Goal: Task Accomplishment & Management: Manage account settings

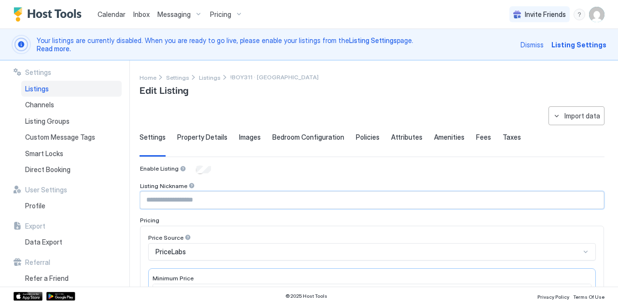
click at [225, 207] on input "Input Field" at bounding box center [371, 200] width 463 height 16
drag, startPoint x: 250, startPoint y: 77, endPoint x: 340, endPoint y: 80, distance: 89.3
click at [340, 80] on div "Home Settings Listings !BOY311 · [GEOGRAPHIC_DATA] Paradise Edit Listing" at bounding box center [371, 84] width 465 height 25
copy span "[GEOGRAPHIC_DATA] Paradise"
paste input "**********"
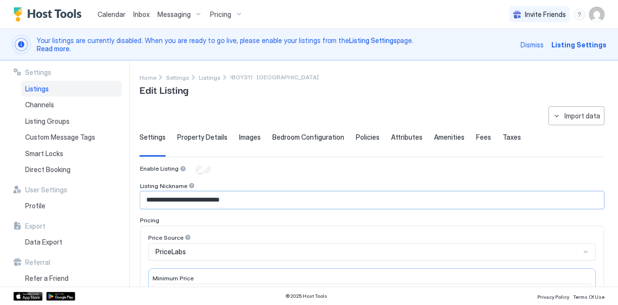
click at [213, 202] on input "**********" at bounding box center [371, 200] width 463 height 16
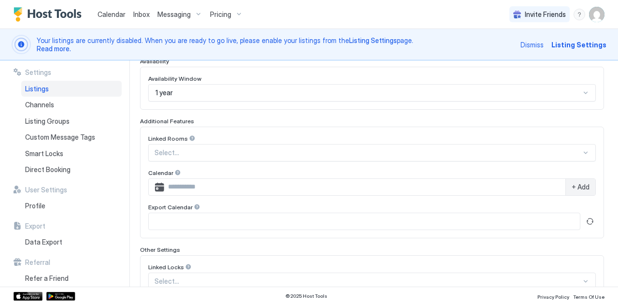
scroll to position [266, 0]
type input "**********"
click at [193, 144] on div "Select..." at bounding box center [371, 151] width 447 height 17
click at [204, 134] on div "Linked Rooms" at bounding box center [371, 138] width 447 height 9
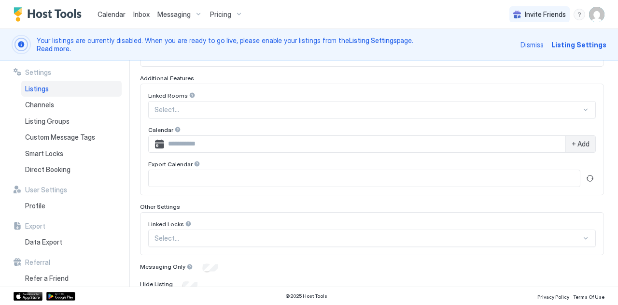
click at [196, 139] on input "Input Field" at bounding box center [364, 144] width 401 height 16
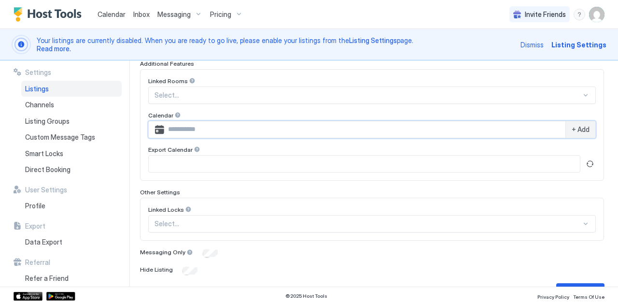
scroll to position [332, 0]
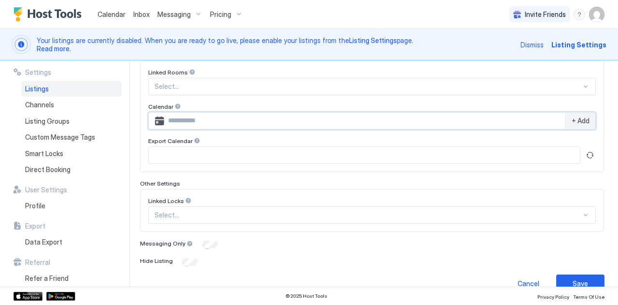
click at [574, 116] on span "+ Add" at bounding box center [580, 120] width 18 height 9
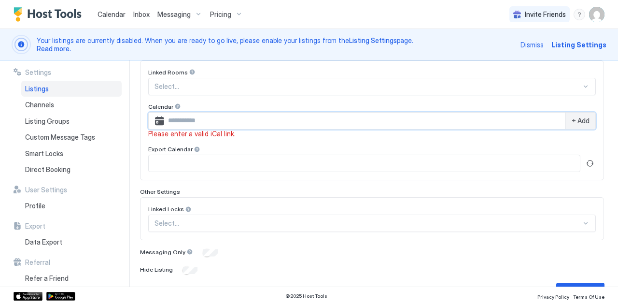
click at [334, 117] on input "Input Field" at bounding box center [364, 120] width 401 height 16
paste input "**********"
type input "**********"
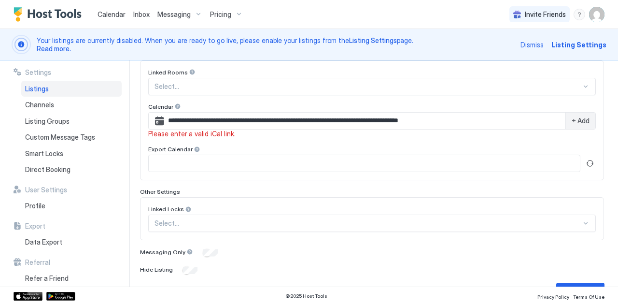
click at [575, 117] on span "+ Add" at bounding box center [580, 120] width 18 height 9
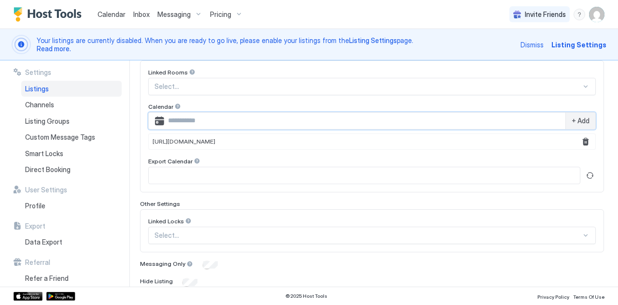
click at [402, 116] on input "Input Field" at bounding box center [364, 120] width 401 height 16
paste input "**********"
type input "**********"
click at [580, 116] on span "+ Add" at bounding box center [580, 120] width 18 height 9
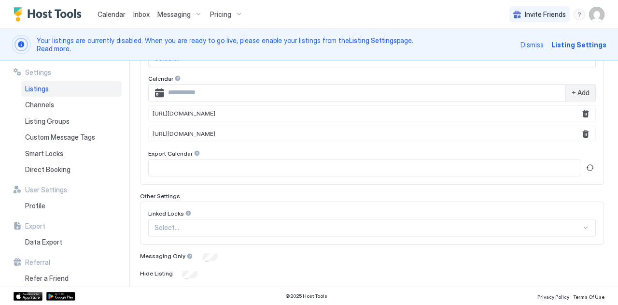
scroll to position [360, 0]
click at [250, 166] on input "Input Field" at bounding box center [364, 167] width 431 height 16
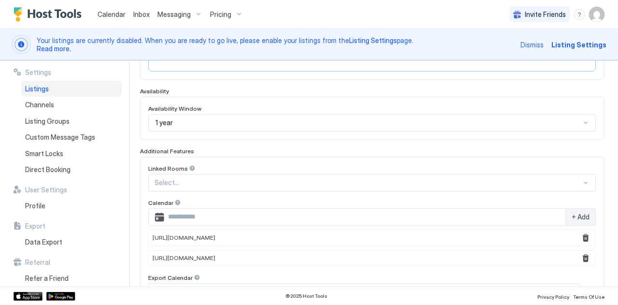
scroll to position [385, 0]
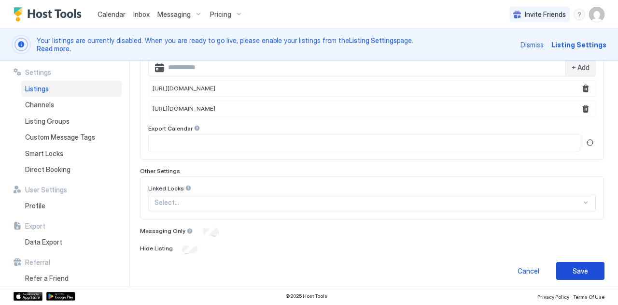
click at [571, 275] on button "Save" at bounding box center [580, 271] width 48 height 18
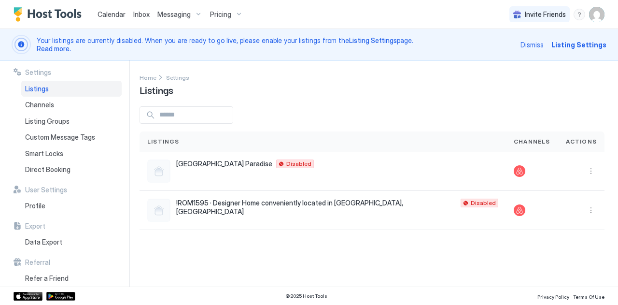
click at [34, 88] on span "Listings" at bounding box center [37, 88] width 24 height 9
click at [267, 120] on div at bounding box center [371, 114] width 465 height 17
click at [41, 88] on span "Listings" at bounding box center [37, 88] width 24 height 9
click at [205, 164] on span "[GEOGRAPHIC_DATA] Paradise" at bounding box center [224, 163] width 96 height 9
click at [590, 172] on button "More options" at bounding box center [591, 171] width 12 height 12
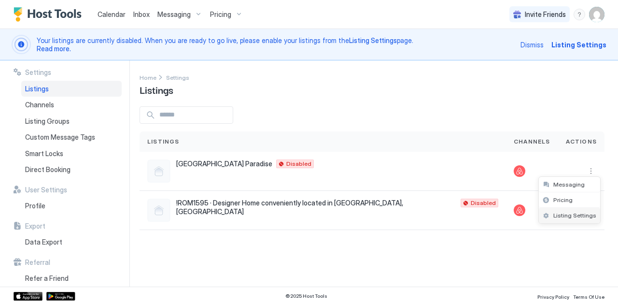
click at [564, 216] on span "Listing Settings" at bounding box center [574, 214] width 43 height 7
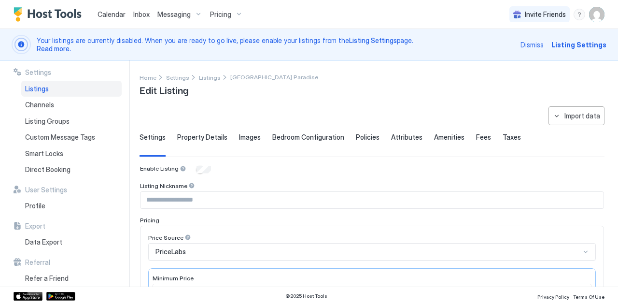
type input "**********"
click at [184, 133] on span "Property Details" at bounding box center [202, 137] width 50 height 9
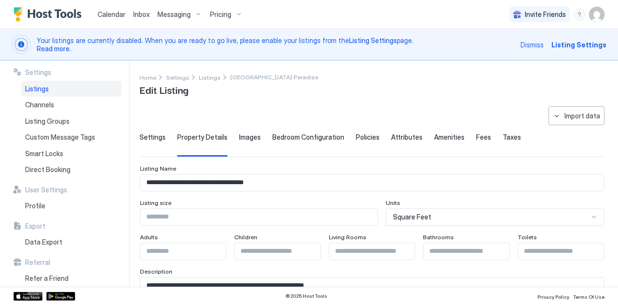
scroll to position [58, 0]
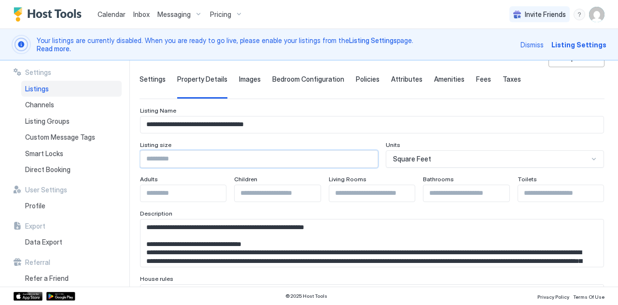
click at [168, 151] on input "Input Field" at bounding box center [258, 159] width 237 height 16
click at [193, 154] on input "Input Field" at bounding box center [258, 159] width 237 height 16
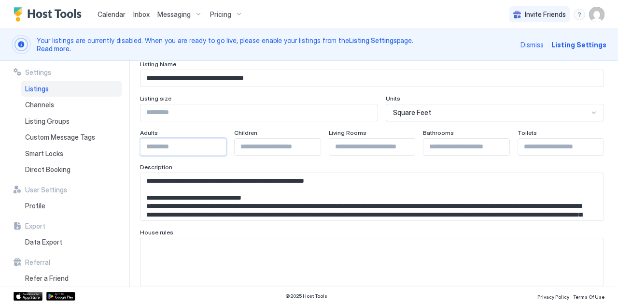
click at [185, 146] on input "**" at bounding box center [182, 147] width 85 height 16
click at [170, 113] on input "****" at bounding box center [258, 112] width 237 height 16
type input "****"
click at [270, 152] on input "Input Field" at bounding box center [277, 147] width 85 height 16
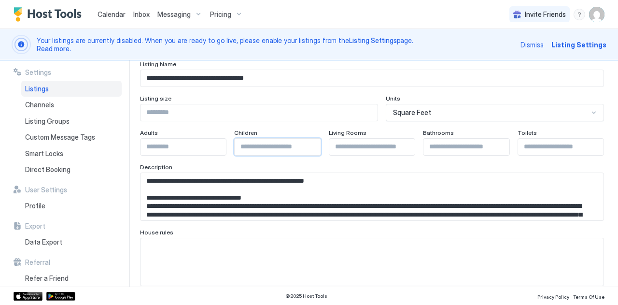
type input "*"
click at [356, 151] on input "Input Field" at bounding box center [371, 147] width 85 height 16
type input "*"
click at [449, 147] on input "***" at bounding box center [465, 147] width 85 height 16
click at [526, 142] on input "Input Field" at bounding box center [560, 147] width 85 height 16
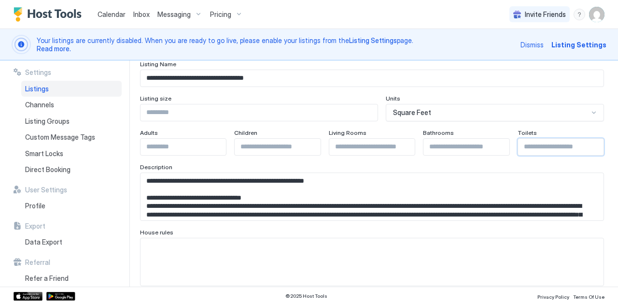
type input "*"
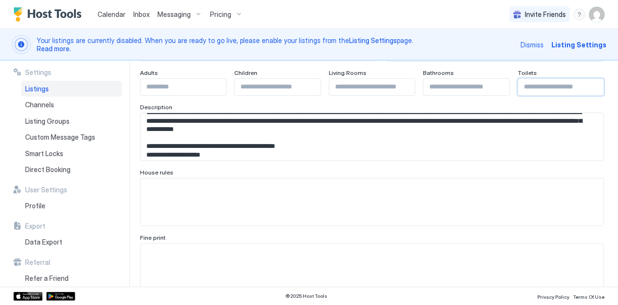
scroll to position [34, 0]
type input "*"
click at [217, 200] on textarea "Input Field" at bounding box center [371, 201] width 463 height 47
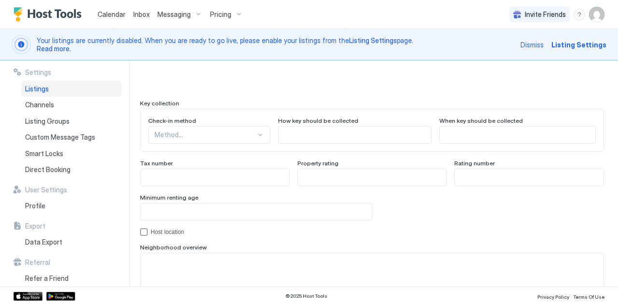
scroll to position [933, 0]
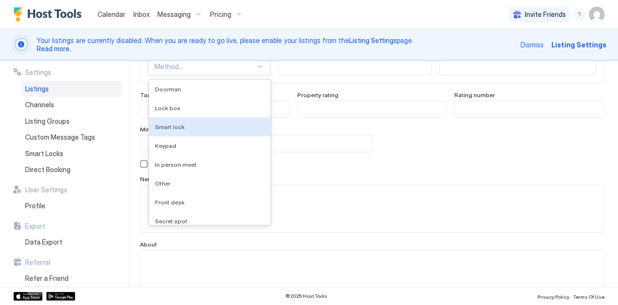
click at [213, 75] on div "9 results available. Use Up and Down to choose options, press Enter to select t…" at bounding box center [209, 66] width 122 height 17
click at [194, 126] on div "Smart lock" at bounding box center [210, 126] width 110 height 7
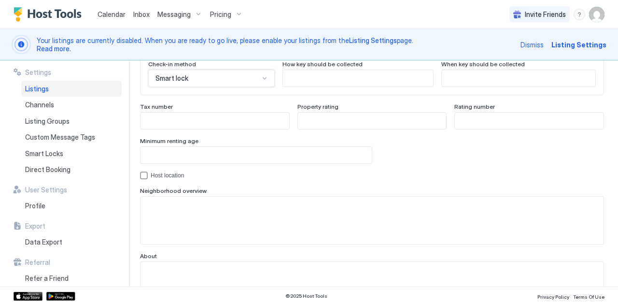
scroll to position [923, 0]
click at [170, 148] on input "Input Field" at bounding box center [255, 154] width 231 height 16
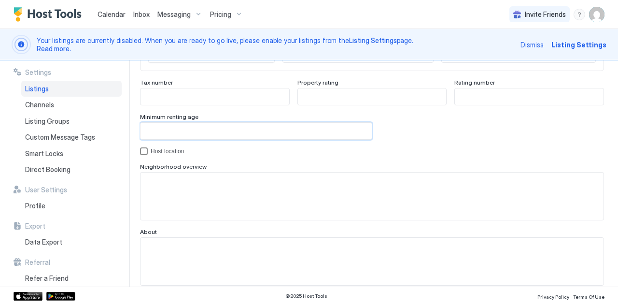
scroll to position [980, 0]
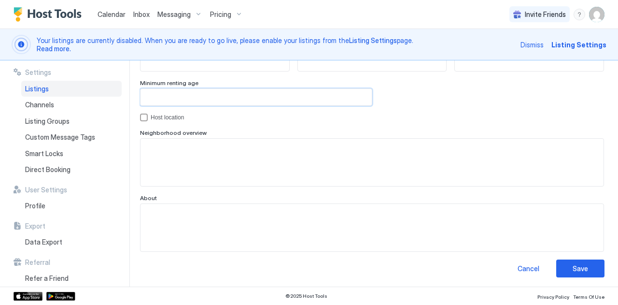
type input "**"
click at [170, 148] on textarea "Input Field" at bounding box center [371, 162] width 463 height 47
click at [562, 269] on button "Save" at bounding box center [580, 268] width 48 height 18
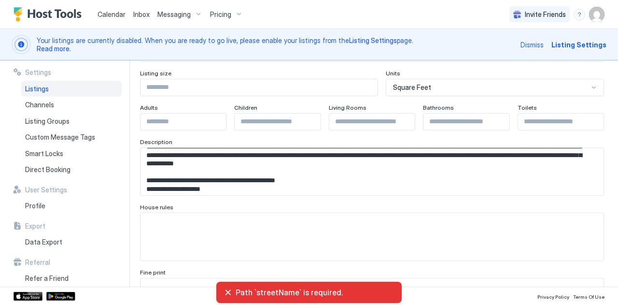
scroll to position [0, 0]
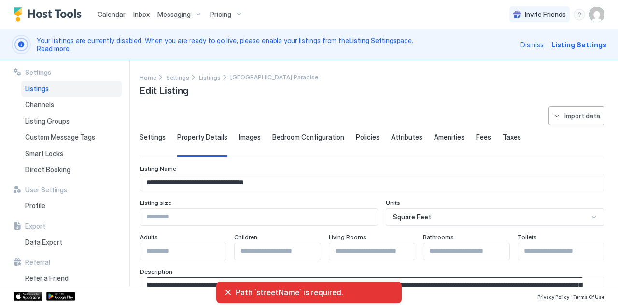
click at [234, 136] on div "Settings Property Details Images Bedroom Configuration Policies Attributes Amen…" at bounding box center [371, 145] width 465 height 24
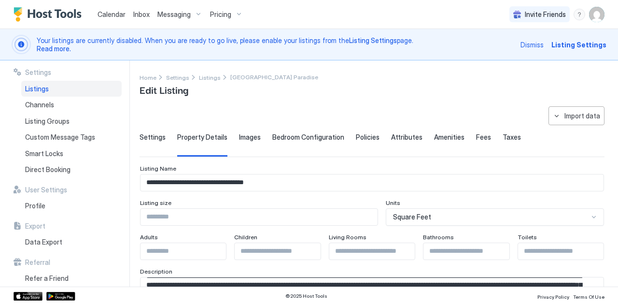
click at [244, 137] on span "Images" at bounding box center [250, 137] width 22 height 9
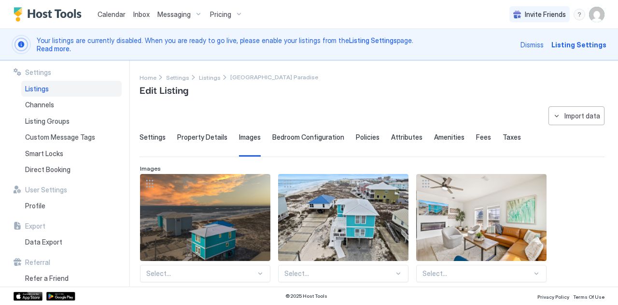
click at [285, 136] on span "Bedroom Configuration" at bounding box center [308, 137] width 72 height 9
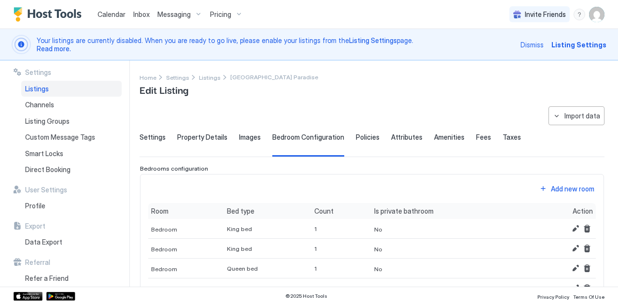
click at [360, 140] on div "Policies" at bounding box center [368, 145] width 24 height 24
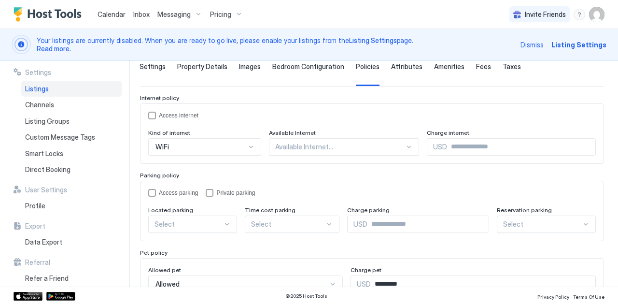
scroll to position [100, 0]
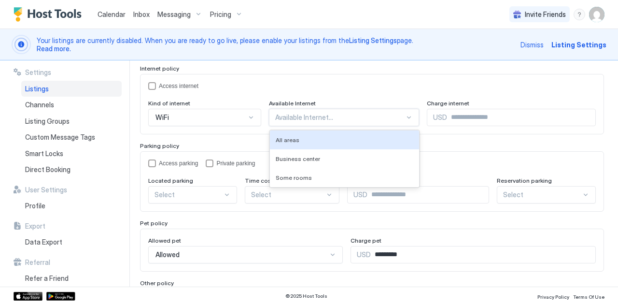
click at [314, 115] on div at bounding box center [339, 117] width 129 height 9
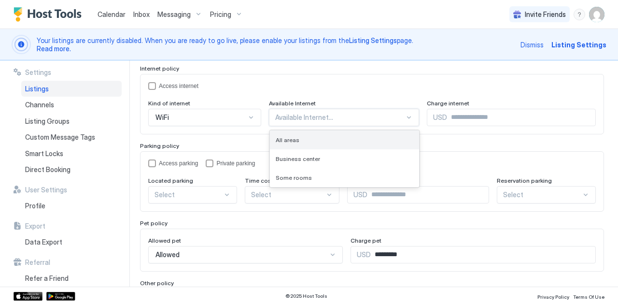
click at [276, 137] on span "All areas" at bounding box center [288, 139] width 24 height 7
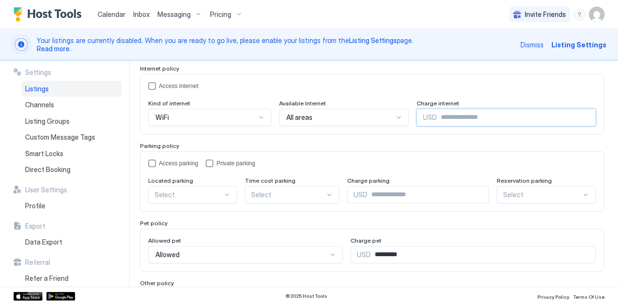
click at [437, 114] on input "Input Field" at bounding box center [516, 117] width 158 height 16
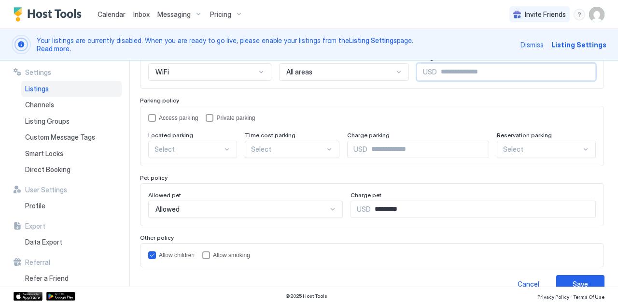
scroll to position [146, 0]
click at [211, 115] on div "privateParking" at bounding box center [210, 117] width 8 height 8
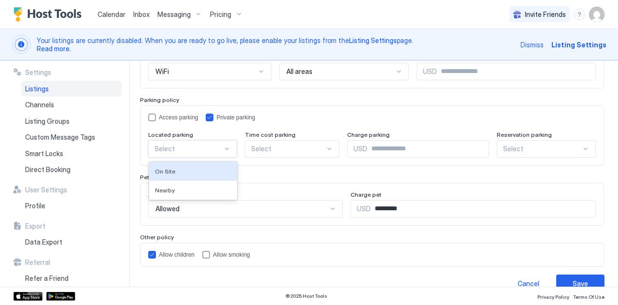
click at [207, 144] on div at bounding box center [188, 148] width 68 height 9
click at [167, 174] on div "On Site" at bounding box center [193, 171] width 88 height 19
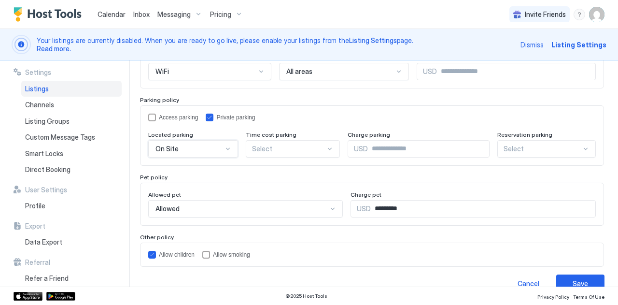
scroll to position [158, 0]
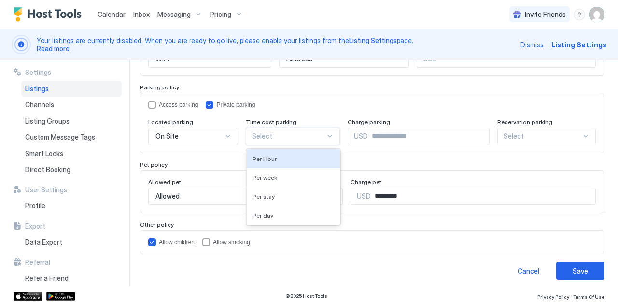
click at [271, 145] on div "4 results available. Use Up and Down to choose options, press Enter to select t…" at bounding box center [293, 135] width 95 height 17
click at [305, 106] on div "Access parking Private parking" at bounding box center [371, 105] width 447 height 8
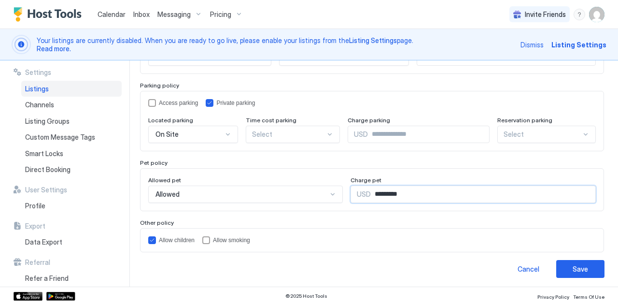
click at [371, 190] on input "*********" at bounding box center [483, 194] width 225 height 16
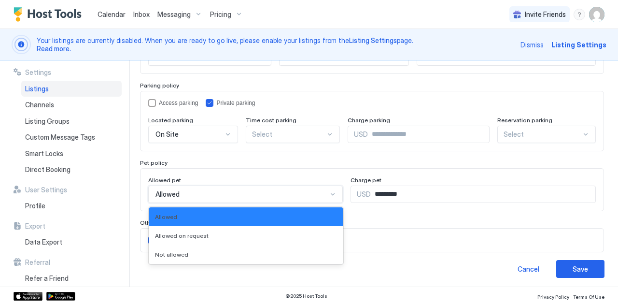
click at [307, 194] on div "Allowed" at bounding box center [241, 194] width 172 height 9
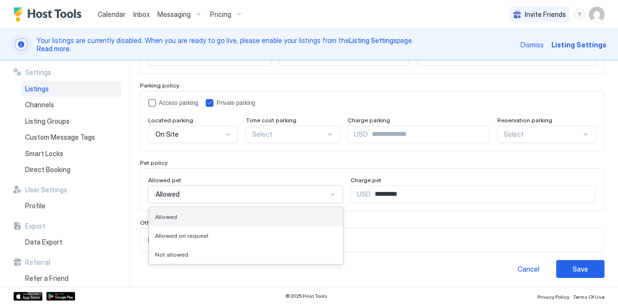
click at [248, 208] on div "Allowed" at bounding box center [246, 216] width 194 height 19
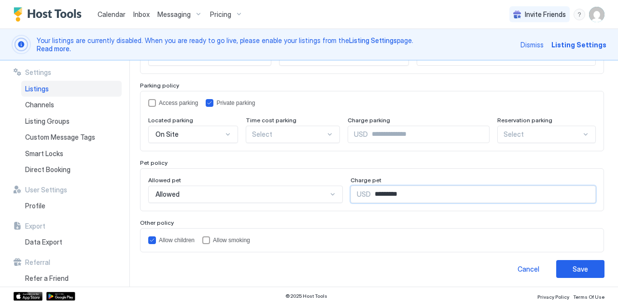
click at [373, 192] on input "*********" at bounding box center [483, 194] width 225 height 16
type input "***"
click at [344, 228] on div "Allow children Allow smoking" at bounding box center [372, 240] width 464 height 24
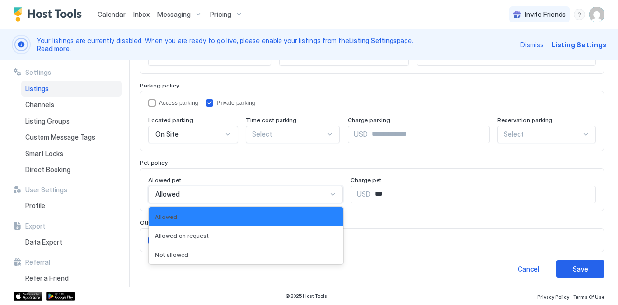
click at [255, 190] on div "Allowed" at bounding box center [241, 194] width 172 height 9
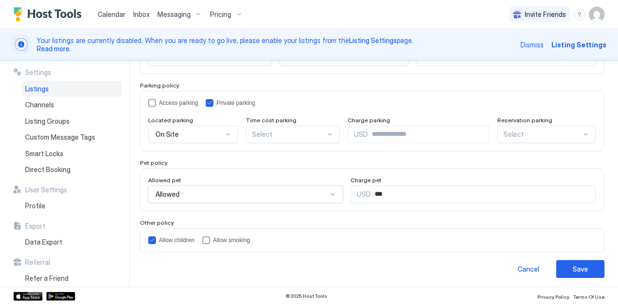
click at [255, 190] on div "Allowed" at bounding box center [241, 194] width 172 height 9
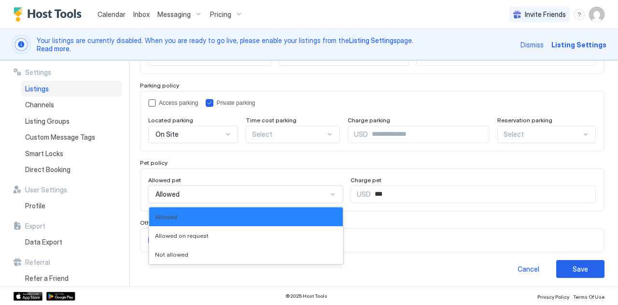
click at [240, 191] on div "Allowed" at bounding box center [241, 194] width 172 height 9
click at [188, 232] on span "Allowed on request" at bounding box center [182, 235] width 54 height 7
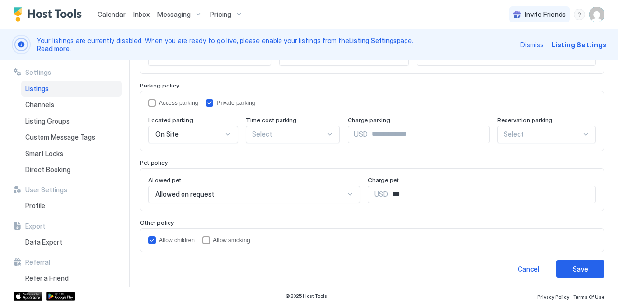
drag, startPoint x: 410, startPoint y: 182, endPoint x: 400, endPoint y: 192, distance: 13.3
click at [400, 192] on div "Charge pet USD ***" at bounding box center [482, 189] width 228 height 27
click at [400, 192] on input "***" at bounding box center [492, 194] width 208 height 16
drag, startPoint x: 300, startPoint y: 207, endPoint x: 291, endPoint y: 190, distance: 18.6
click at [291, 190] on div "Allowed pet Allowed on request Charge pet USD ***" at bounding box center [372, 189] width 464 height 43
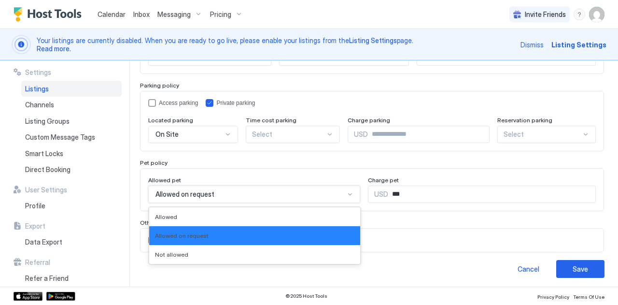
click at [291, 190] on div "Allowed on request" at bounding box center [249, 194] width 189 height 9
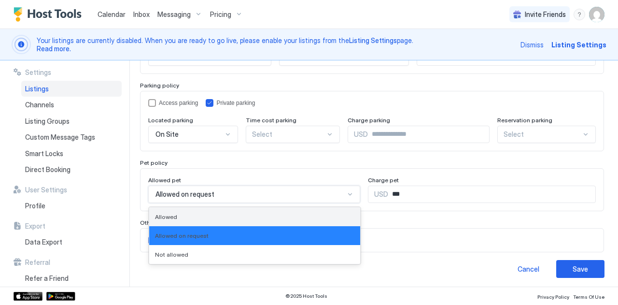
click at [211, 213] on div "Allowed" at bounding box center [254, 216] width 199 height 7
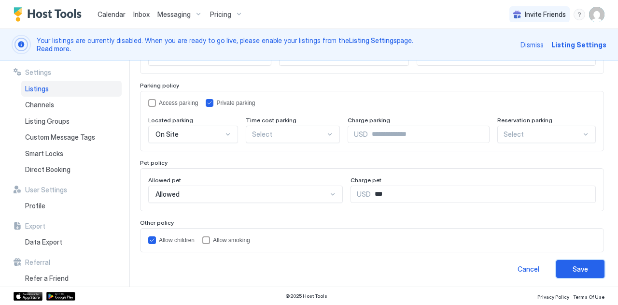
click at [565, 271] on button "Save" at bounding box center [580, 269] width 48 height 18
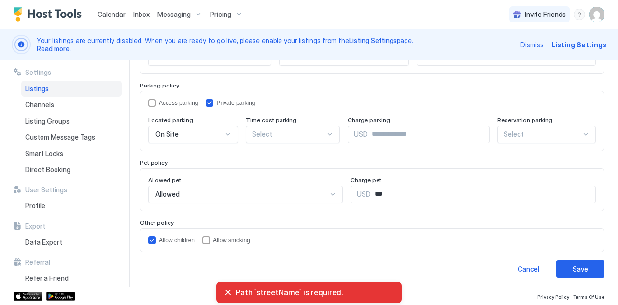
click at [408, 228] on div "Allow children Allow smoking" at bounding box center [372, 240] width 464 height 24
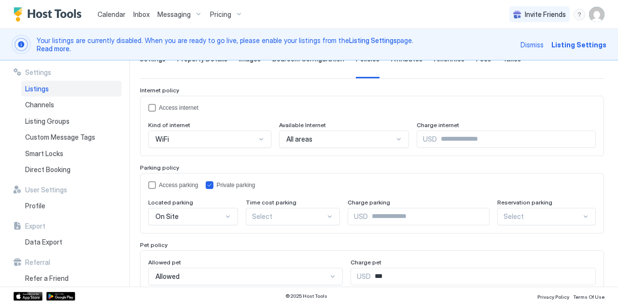
scroll to position [0, 0]
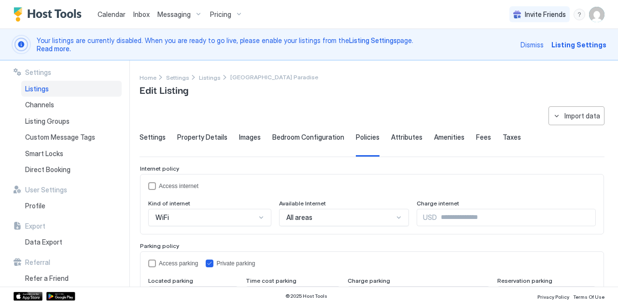
drag, startPoint x: 408, startPoint y: 225, endPoint x: 300, endPoint y: 137, distance: 139.9
click at [300, 137] on span "Bedroom Configuration" at bounding box center [308, 137] width 72 height 9
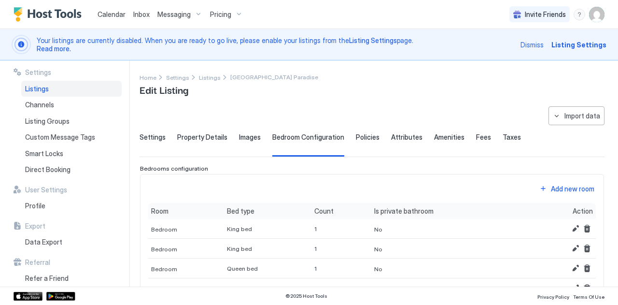
click at [243, 139] on span "Images" at bounding box center [250, 137] width 22 height 9
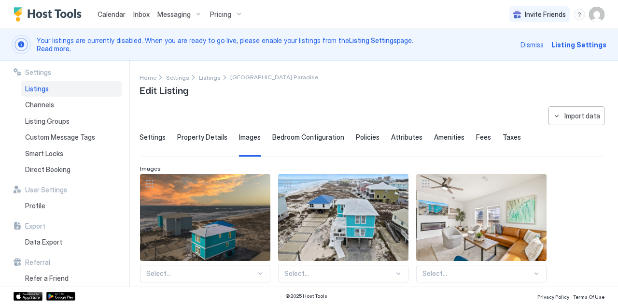
click at [198, 138] on span "Property Details" at bounding box center [202, 137] width 50 height 9
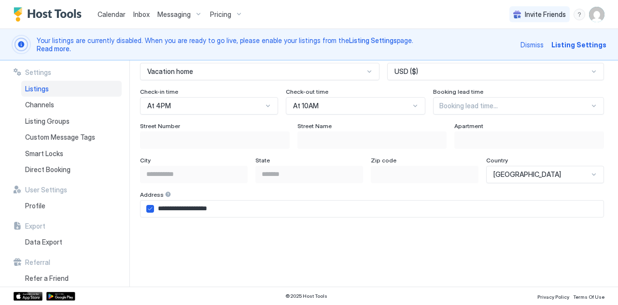
scroll to position [605, 0]
click at [278, 204] on input "**********" at bounding box center [378, 208] width 449 height 16
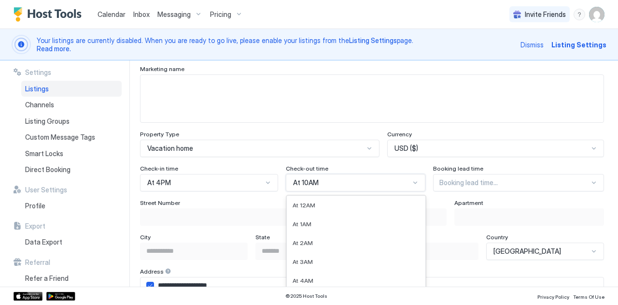
scroll to position [644, 0]
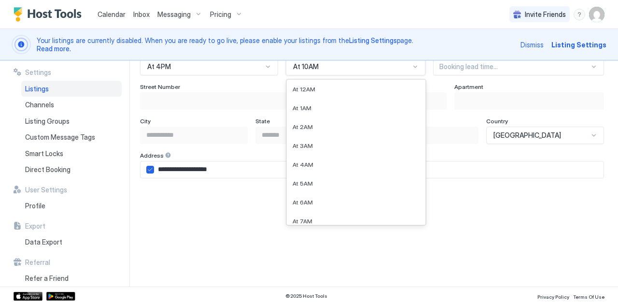
click at [350, 75] on div "24 results available. Use Up and Down to choose options, press Enter to select …" at bounding box center [356, 66] width 140 height 17
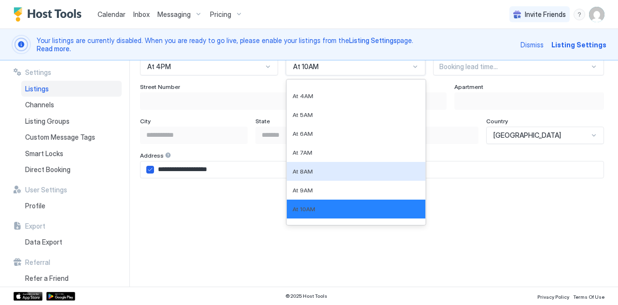
click at [432, 173] on input "**********" at bounding box center [378, 169] width 449 height 16
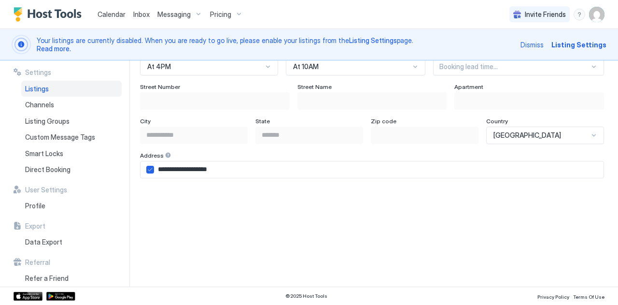
drag, startPoint x: 220, startPoint y: 144, endPoint x: 533, endPoint y: 135, distance: 312.9
click at [533, 135] on div "**********" at bounding box center [372, 198] width 464 height 230
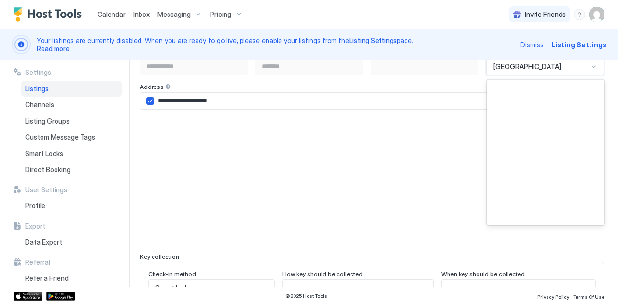
click at [533, 75] on div "249 results available. Use Up and Down to choose options, press Enter to select…" at bounding box center [545, 66] width 118 height 17
click at [288, 106] on input "**********" at bounding box center [378, 101] width 449 height 16
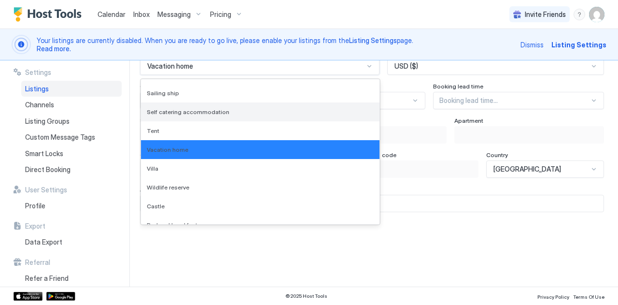
scroll to position [846, 0]
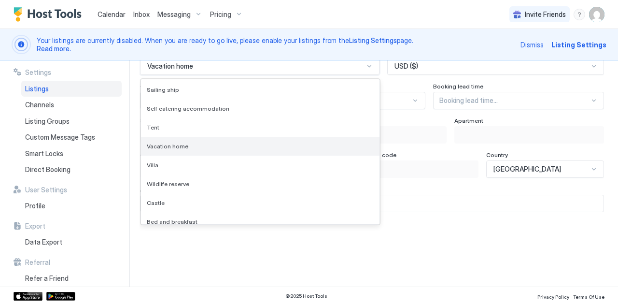
click at [176, 145] on span "Vacation home" at bounding box center [168, 145] width 42 height 7
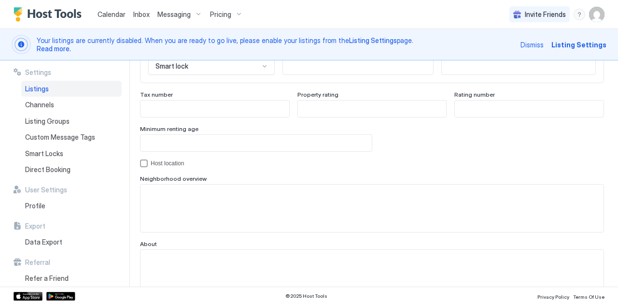
scroll to position [980, 0]
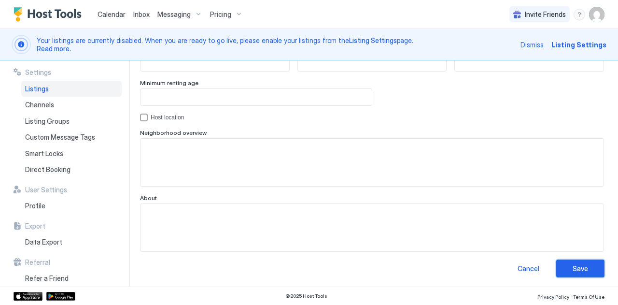
click at [572, 266] on div "Save" at bounding box center [579, 268] width 15 height 10
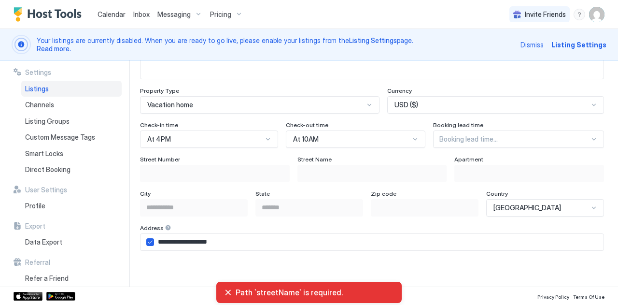
scroll to position [537, 0]
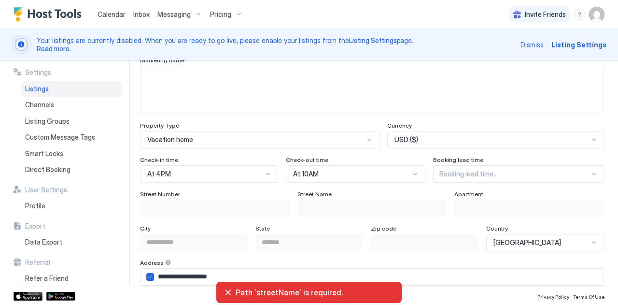
click at [273, 291] on span "Path `streetName` is required." at bounding box center [315, 292] width 158 height 10
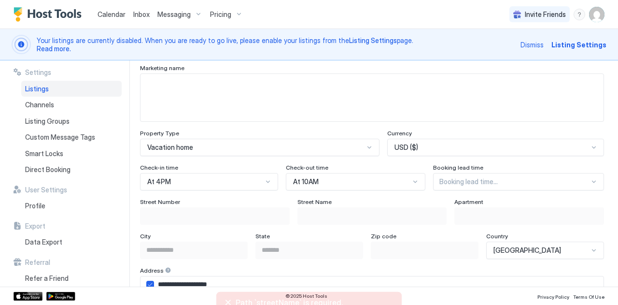
scroll to position [512, 0]
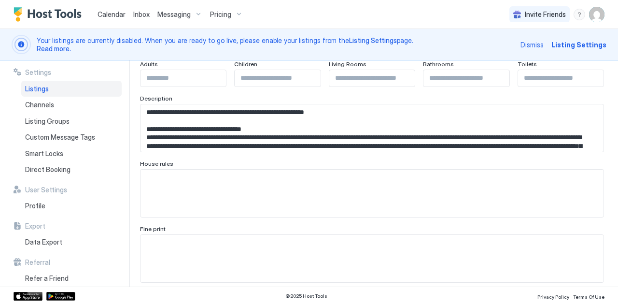
scroll to position [0, 0]
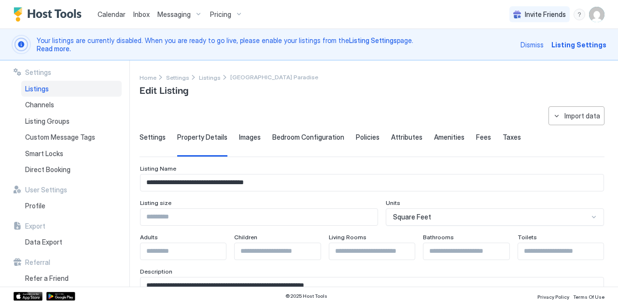
click at [241, 138] on span "Images" at bounding box center [250, 137] width 22 height 9
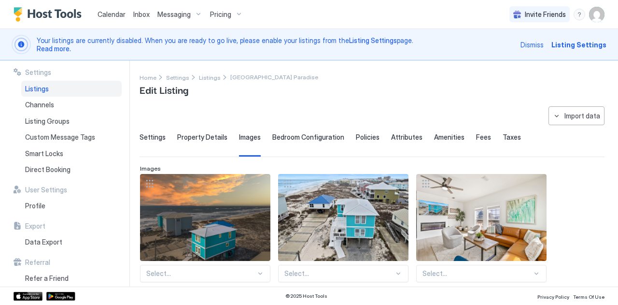
click at [154, 133] on span "Settings" at bounding box center [152, 137] width 26 height 9
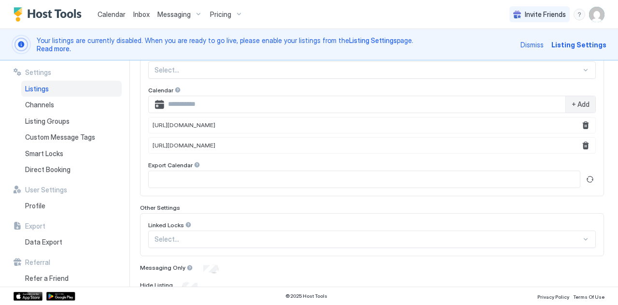
scroll to position [385, 0]
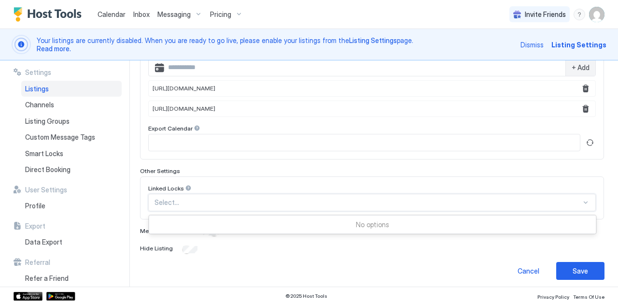
click at [185, 198] on div at bounding box center [367, 202] width 427 height 9
click at [215, 180] on div "Linked Locks Select..." at bounding box center [372, 197] width 464 height 43
click at [564, 268] on button "Save" at bounding box center [580, 271] width 48 height 18
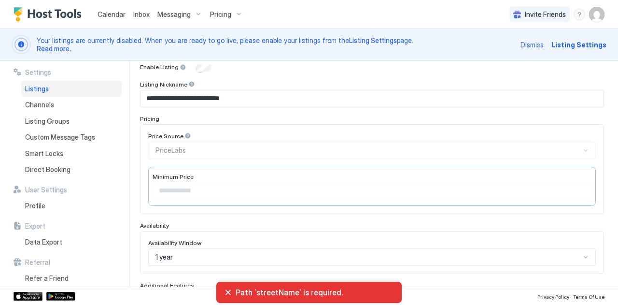
scroll to position [0, 0]
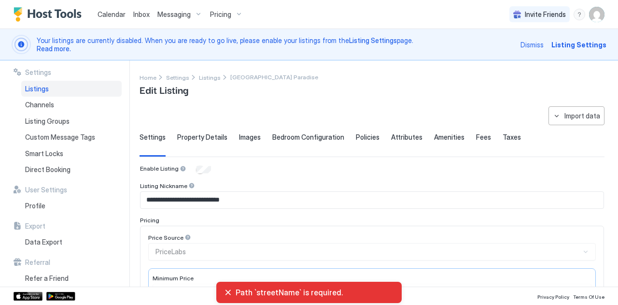
click at [189, 139] on span "Property Details" at bounding box center [202, 137] width 50 height 9
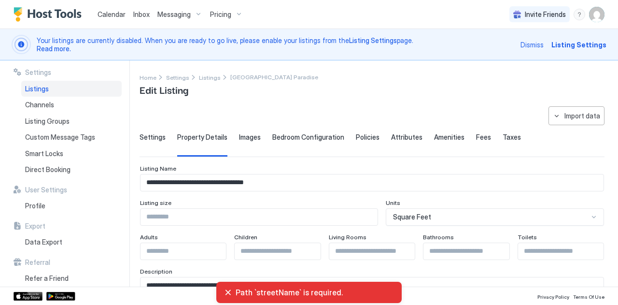
scroll to position [52, 0]
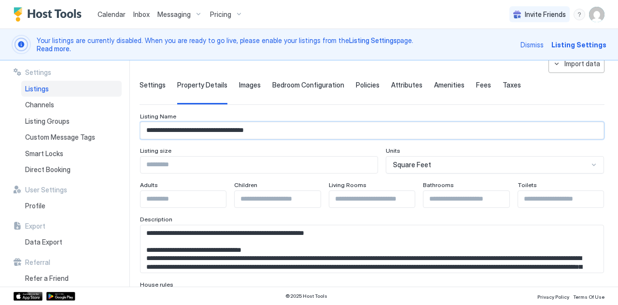
click at [223, 130] on input "**********" at bounding box center [371, 130] width 463 height 16
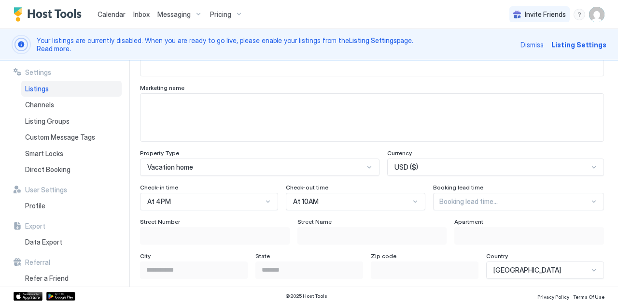
scroll to position [610, 0]
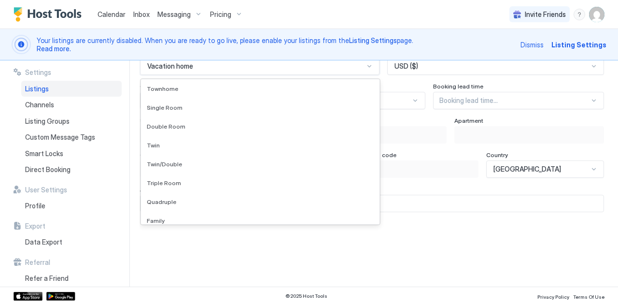
click at [194, 75] on div "65 results available. Use Up and Down to choose options, press Enter to select …" at bounding box center [259, 65] width 239 height 17
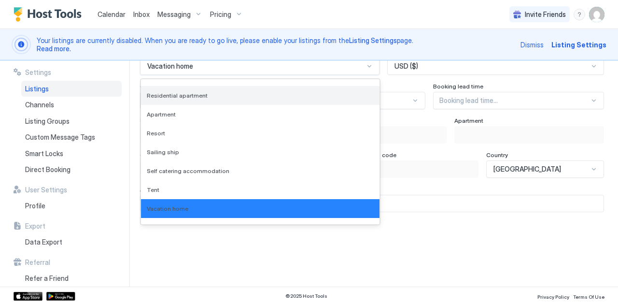
click at [164, 92] on span "Residential apartment" at bounding box center [177, 95] width 61 height 7
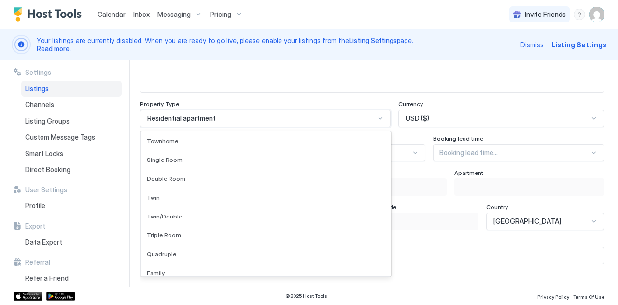
scroll to position [610, 0]
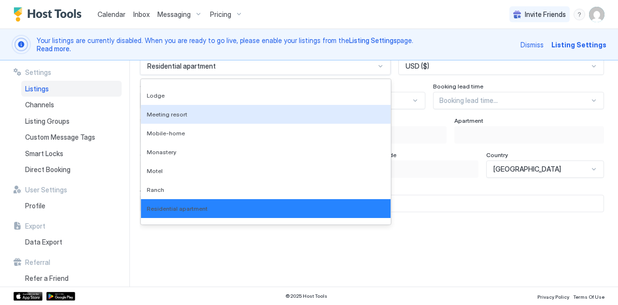
click at [191, 75] on div "option Residential apartment, selected. 65 results available. Use Up and Down t…" at bounding box center [265, 65] width 250 height 17
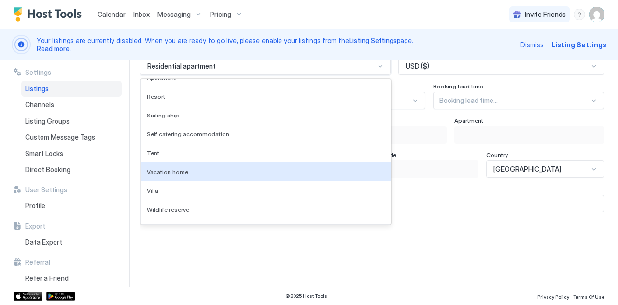
scroll to position [853, 0]
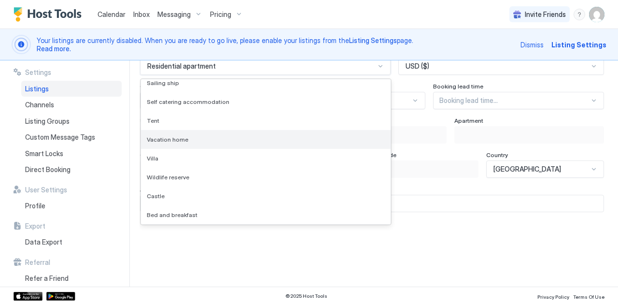
click at [166, 140] on span "Vacation home" at bounding box center [168, 139] width 42 height 7
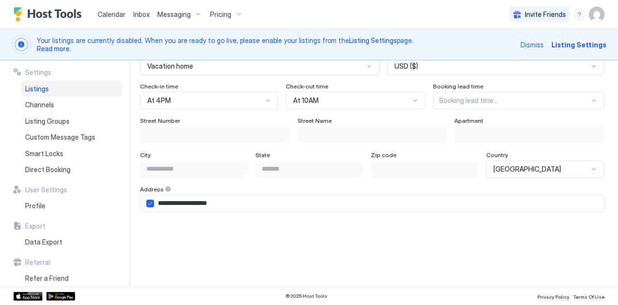
scroll to position [644, 0]
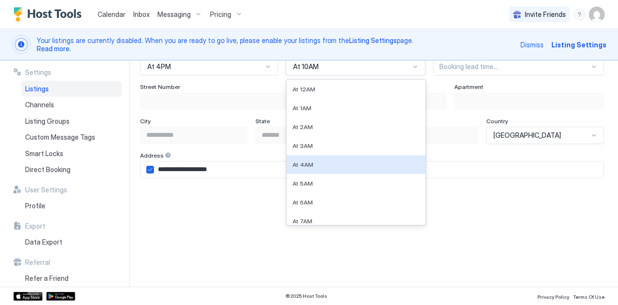
click at [325, 75] on div "24 results available. Use Up and Down to choose options, press Enter to select …" at bounding box center [356, 66] width 140 height 17
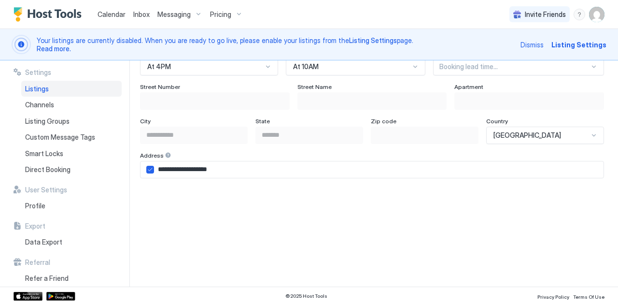
click at [446, 120] on div "Zip code" at bounding box center [425, 121] width 108 height 9
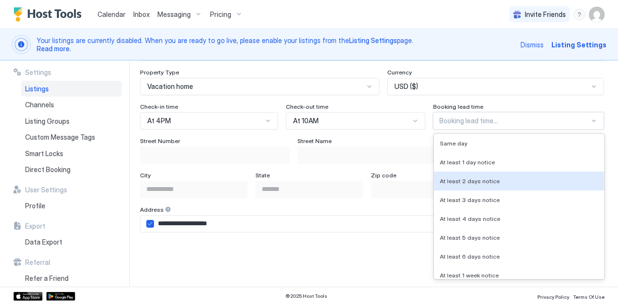
scroll to position [644, 0]
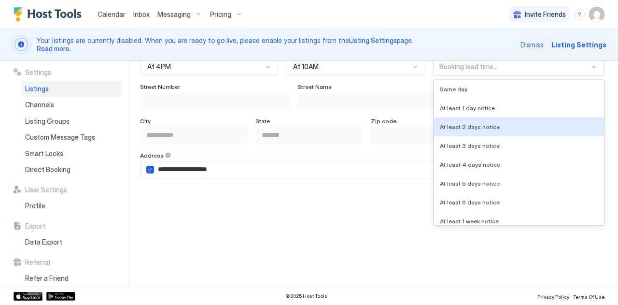
click at [458, 75] on div "8 results available. Use Up and Down to choose options, press Enter to select t…" at bounding box center [518, 66] width 171 height 17
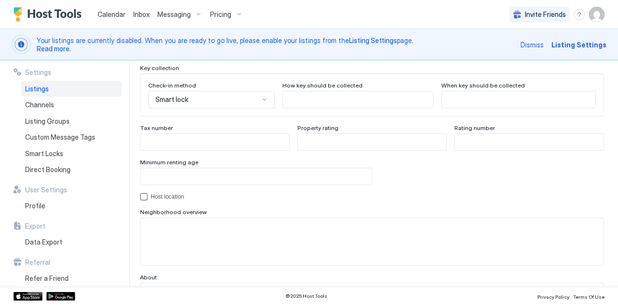
scroll to position [901, 0]
click at [146, 194] on div "hostLocation" at bounding box center [144, 197] width 8 height 8
click at [146, 194] on icon "hostLocation" at bounding box center [144, 197] width 6 height 6
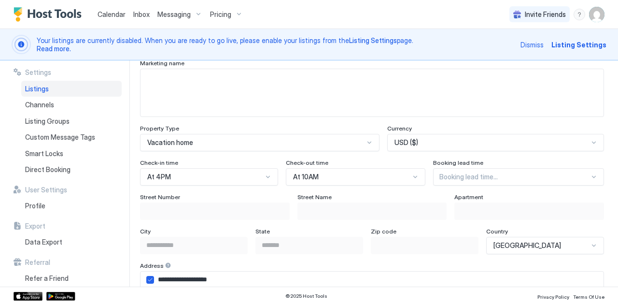
scroll to position [532, 0]
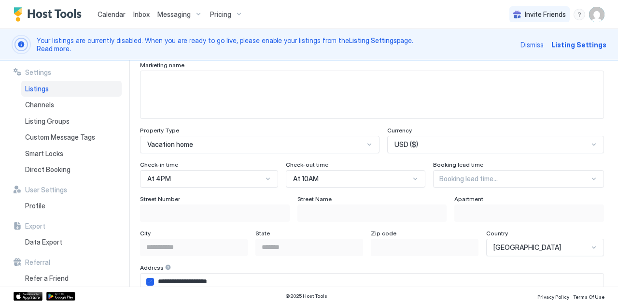
click at [457, 198] on span "Apartment" at bounding box center [468, 198] width 29 height 7
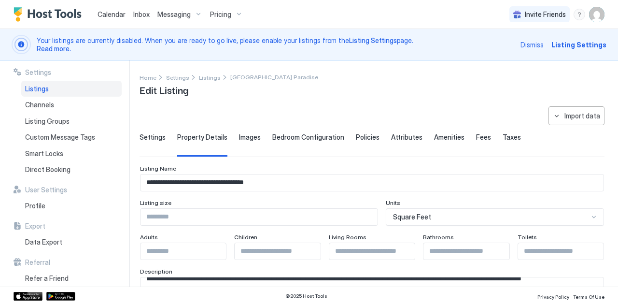
scroll to position [2, 0]
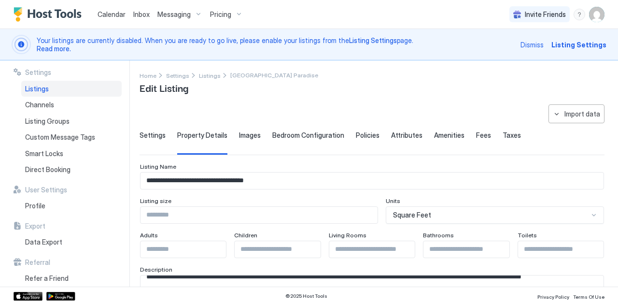
click at [246, 135] on span "Images" at bounding box center [250, 135] width 22 height 9
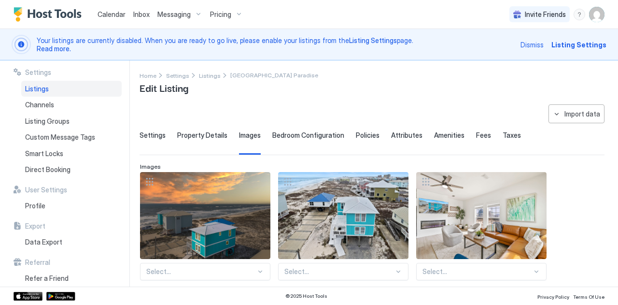
click at [303, 137] on span "Bedroom Configuration" at bounding box center [308, 135] width 72 height 9
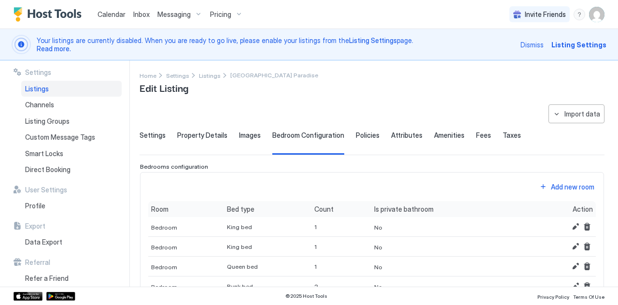
click at [356, 135] on span "Policies" at bounding box center [368, 135] width 24 height 9
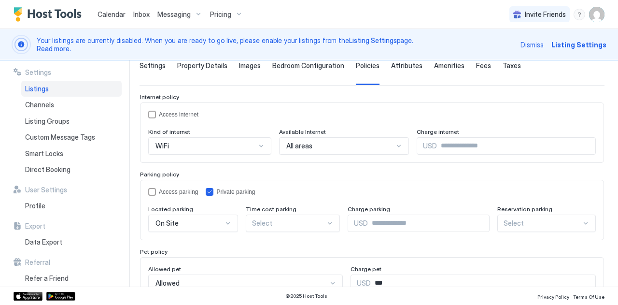
scroll to position [0, 0]
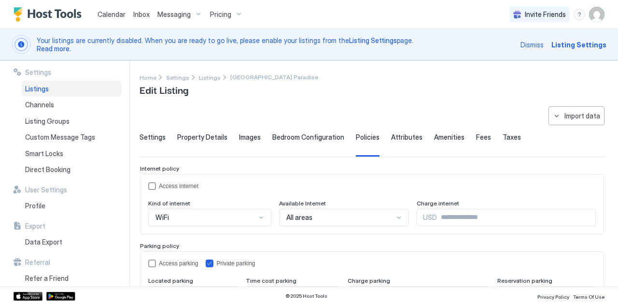
click at [400, 133] on span "Attributes" at bounding box center [406, 137] width 31 height 9
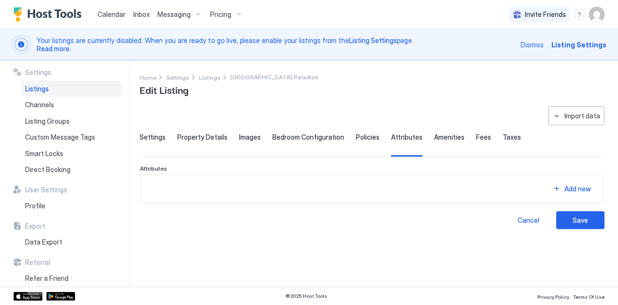
scroll to position [201, 0]
click at [448, 136] on span "Amenities" at bounding box center [449, 137] width 30 height 9
click at [476, 138] on span "Fees" at bounding box center [483, 137] width 15 height 9
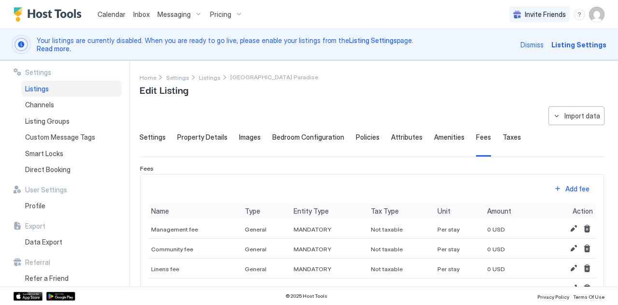
click at [440, 139] on span "Amenities" at bounding box center [449, 137] width 30 height 9
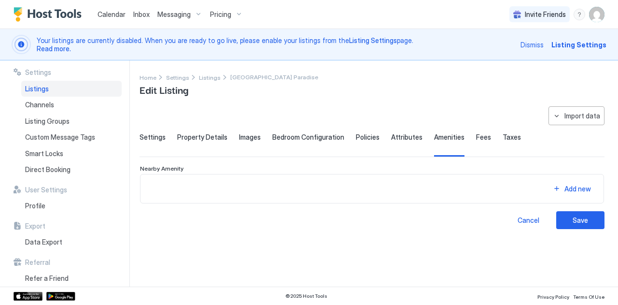
scroll to position [201, 0]
click at [574, 188] on div "Add new" at bounding box center [577, 188] width 27 height 10
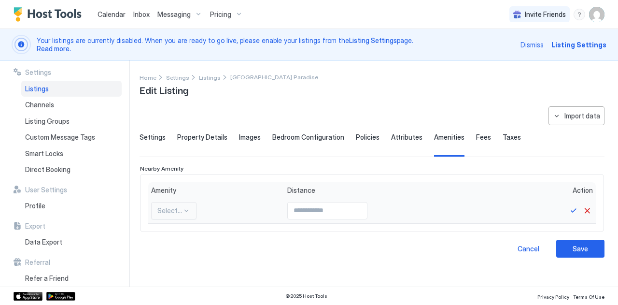
scroll to position [209, 0]
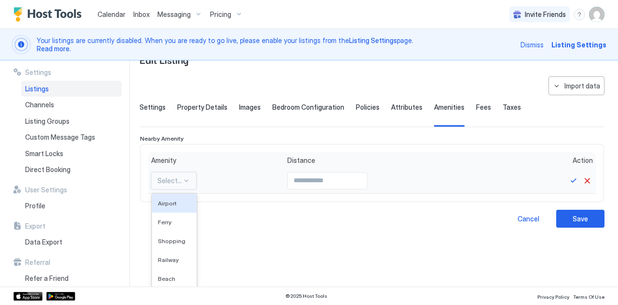
click at [182, 189] on div "5 results available. Use Up and Down to choose options, press Enter to select t…" at bounding box center [173, 180] width 45 height 17
click at [167, 279] on span "Beach" at bounding box center [166, 278] width 17 height 7
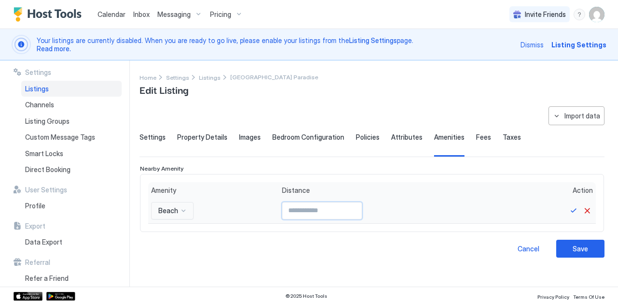
click at [289, 211] on input "Input Field" at bounding box center [321, 210] width 79 height 16
type input "*"
type input "**"
click at [412, 240] on div "Cancel Save" at bounding box center [371, 248] width 465 height 18
click at [572, 205] on button "Save" at bounding box center [574, 211] width 12 height 12
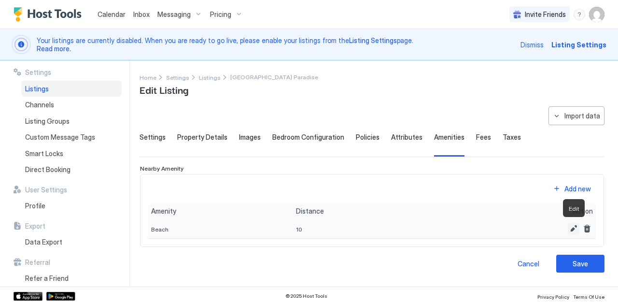
click at [573, 226] on button "Edit" at bounding box center [574, 228] width 12 height 12
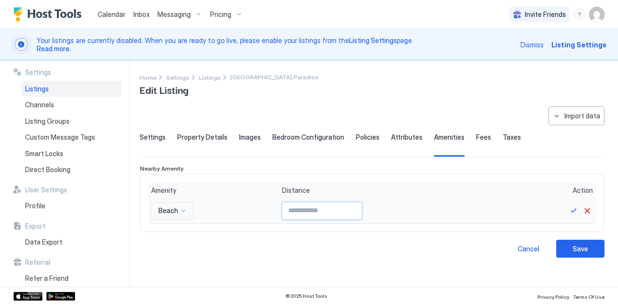
click at [297, 213] on input "**" at bounding box center [321, 210] width 79 height 16
click at [571, 210] on button "Save" at bounding box center [574, 211] width 12 height 12
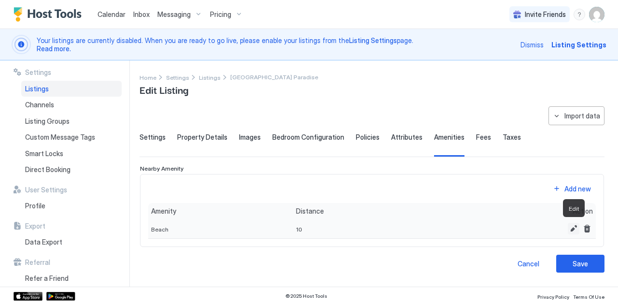
click at [572, 225] on button "Edit" at bounding box center [574, 228] width 12 height 12
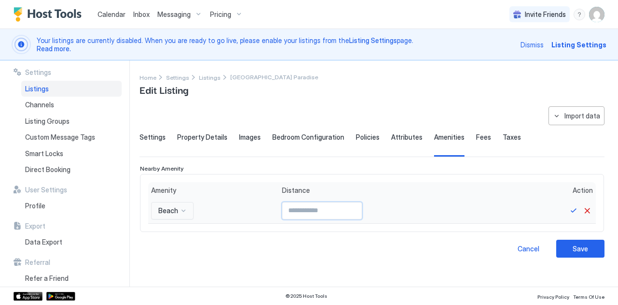
click at [307, 213] on input "**" at bounding box center [321, 210] width 79 height 16
type input "*"
type input "***"
click at [569, 208] on button "Save" at bounding box center [574, 211] width 12 height 12
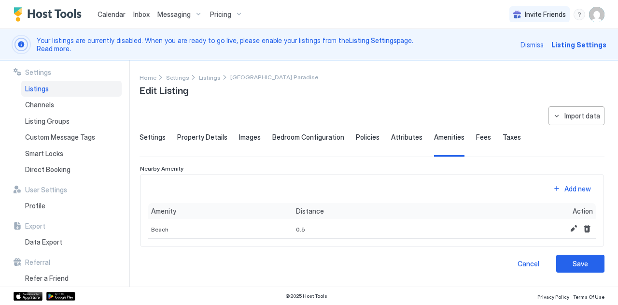
click at [476, 140] on span "Fees" at bounding box center [483, 137] width 15 height 9
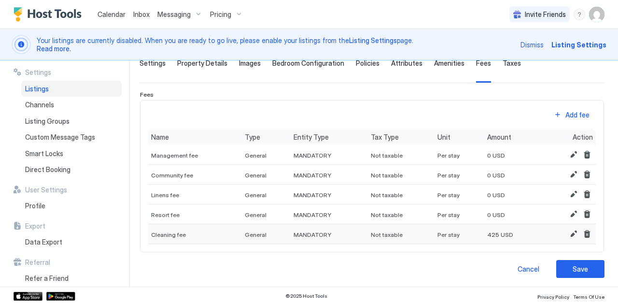
scroll to position [73, 0]
click at [569, 117] on div "Add fee" at bounding box center [577, 115] width 24 height 10
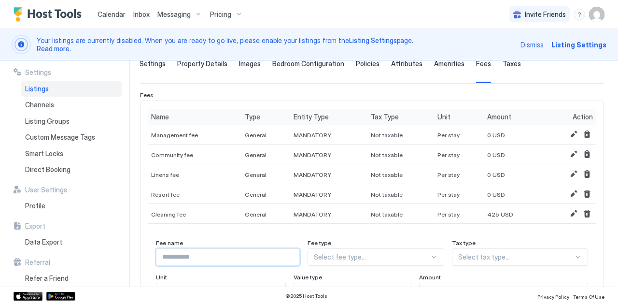
click at [232, 253] on input "Input Field" at bounding box center [227, 257] width 143 height 16
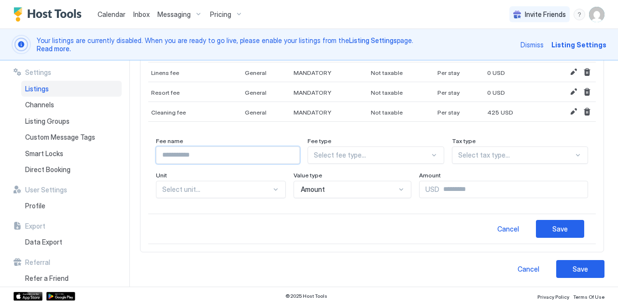
scroll to position [176, 0]
click at [506, 226] on div "Cancel" at bounding box center [508, 228] width 22 height 10
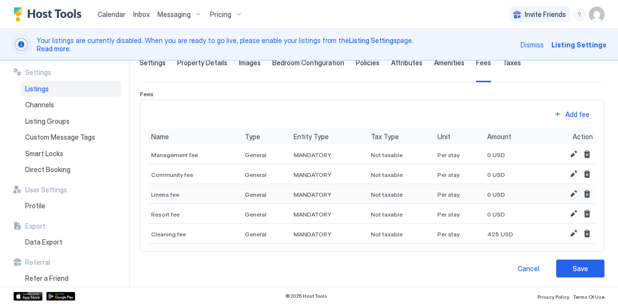
scroll to position [0, 0]
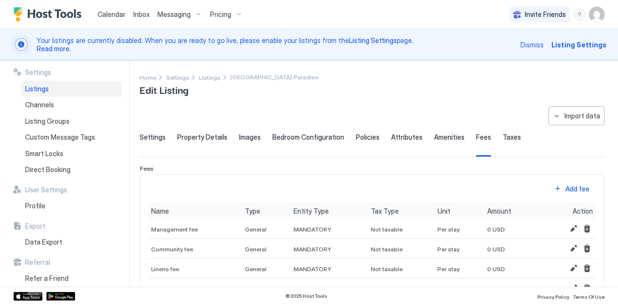
click at [507, 139] on span "Taxes" at bounding box center [511, 137] width 18 height 9
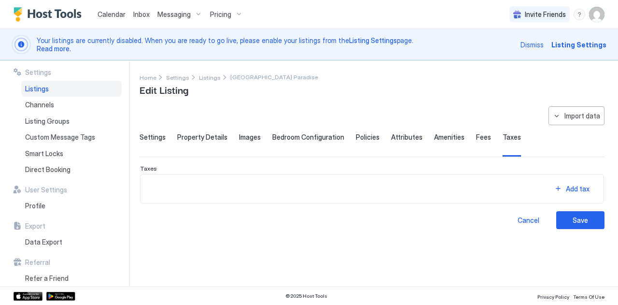
scroll to position [201, 0]
click at [560, 189] on button "Add tax" at bounding box center [571, 188] width 48 height 13
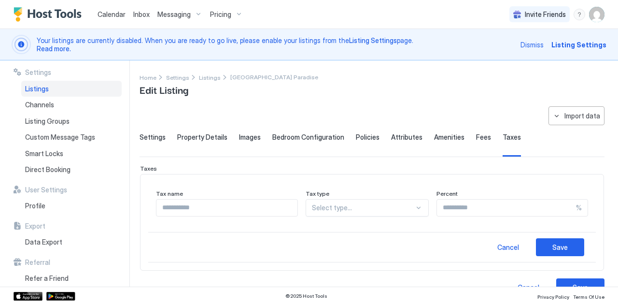
scroll to position [209, 0]
click at [202, 210] on input "Input Field" at bounding box center [226, 207] width 141 height 16
click at [446, 206] on input "Input Field" at bounding box center [506, 207] width 139 height 16
click at [244, 211] on input "Input Field" at bounding box center [226, 207] width 141 height 16
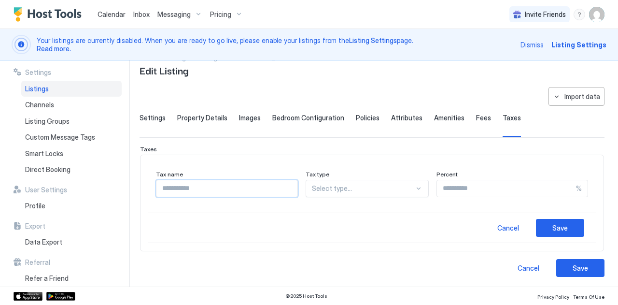
click at [251, 188] on input "Input Field" at bounding box center [226, 188] width 141 height 16
type input "*"
type input "*********"
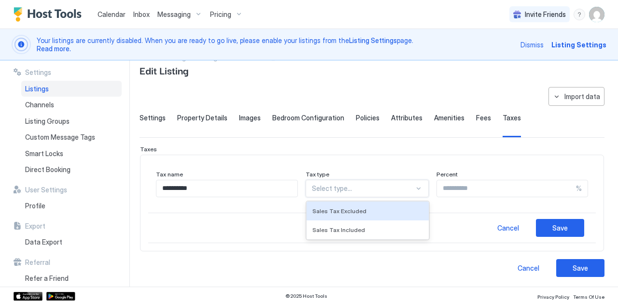
click at [382, 187] on div at bounding box center [363, 188] width 102 height 9
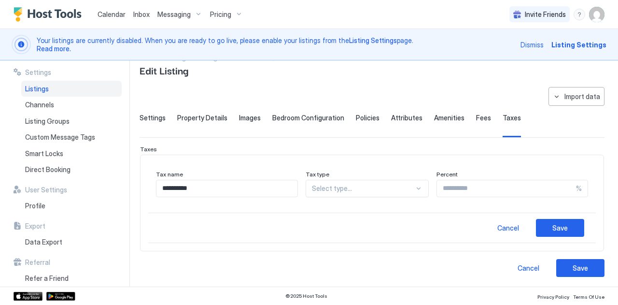
click at [437, 226] on div "Cancel Save" at bounding box center [371, 227] width 447 height 30
